Goal: Find specific page/section: Find specific page/section

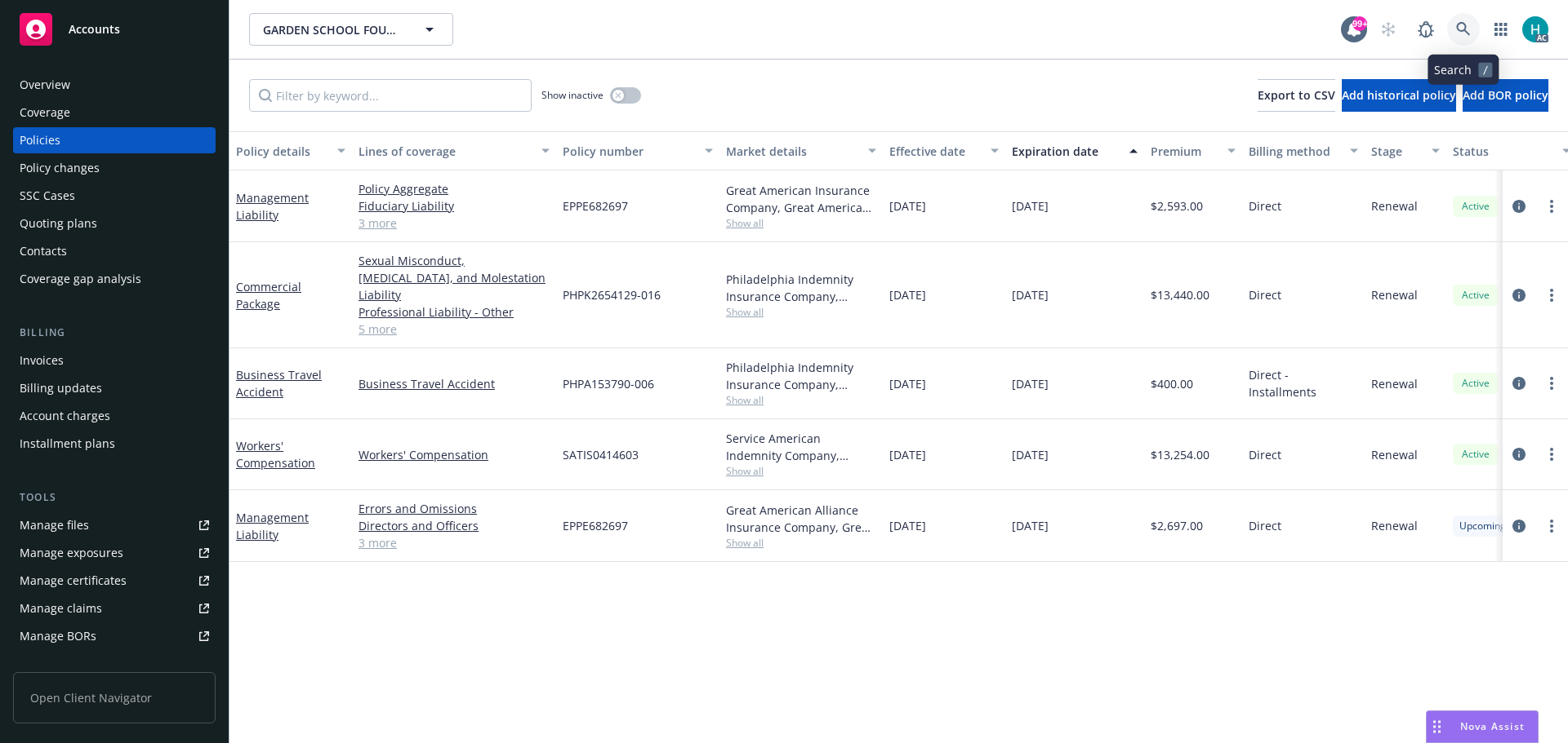
click at [1473, 33] on link at bounding box center [1463, 29] width 33 height 33
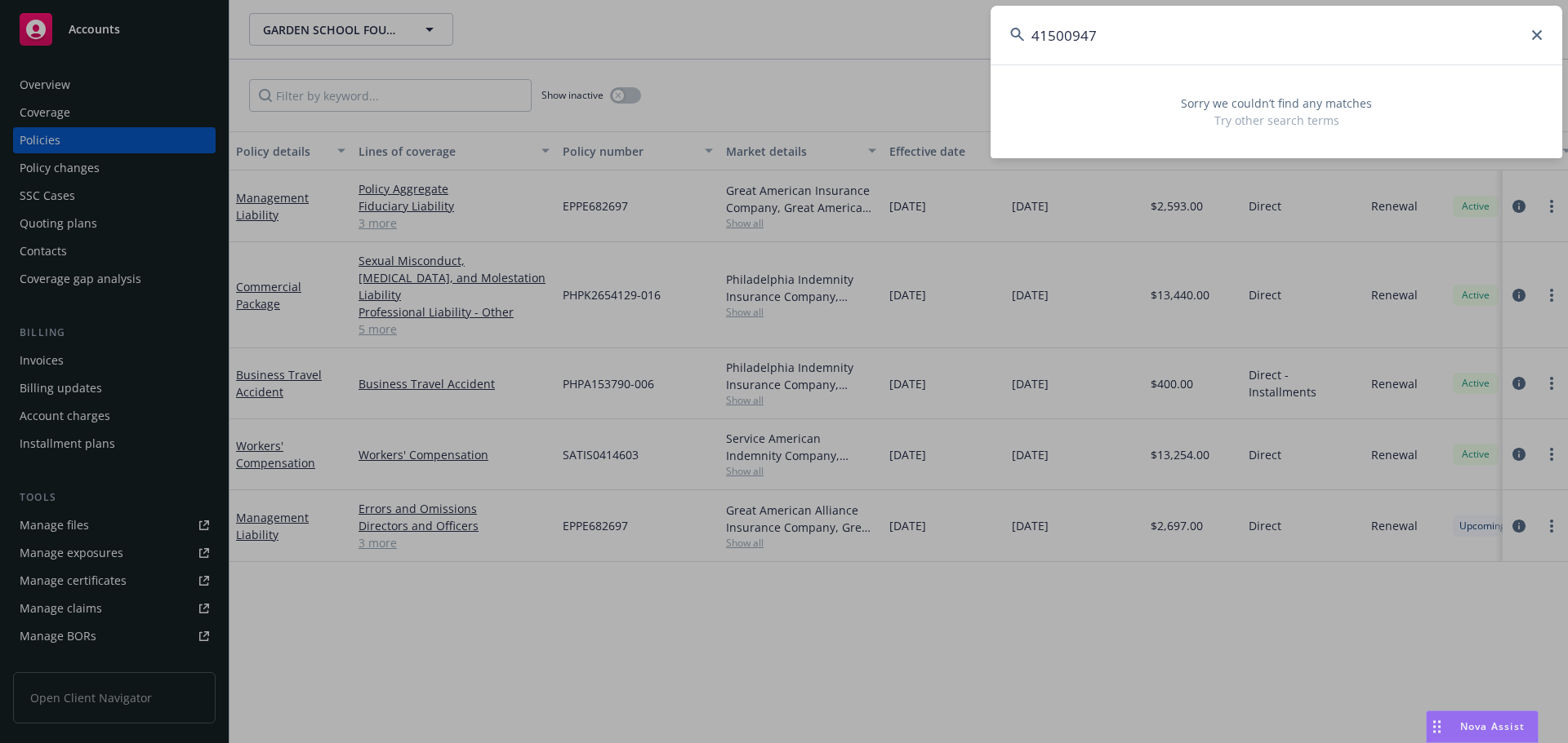
type input "41500947"
